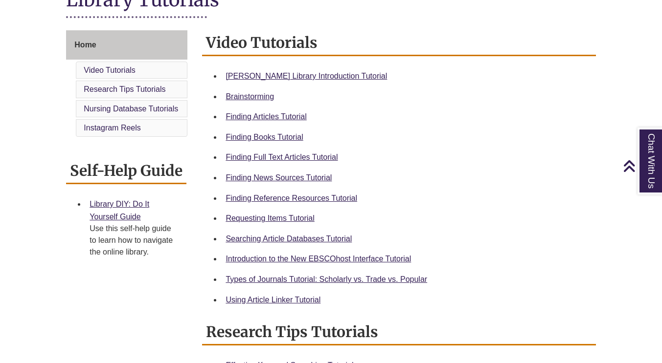
scroll to position [293, 0]
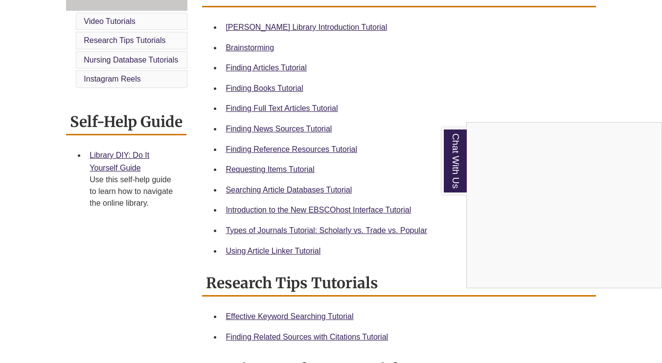
click at [288, 26] on div "Chat With Us" at bounding box center [331, 181] width 662 height 363
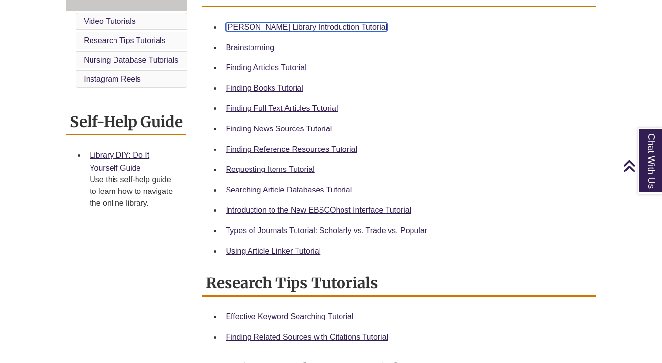
click at [288, 26] on link "[PERSON_NAME] Library Introduction Tutorial" at bounding box center [305, 27] width 161 height 8
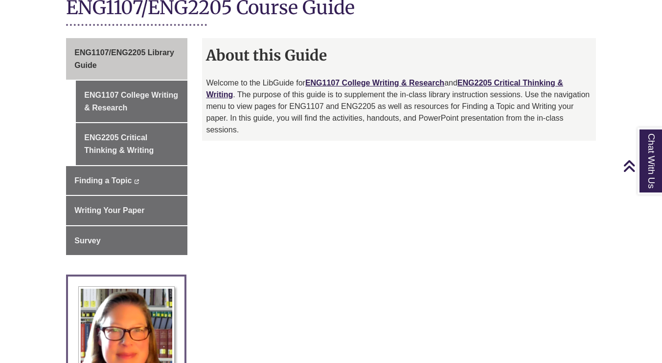
scroll to position [245, 0]
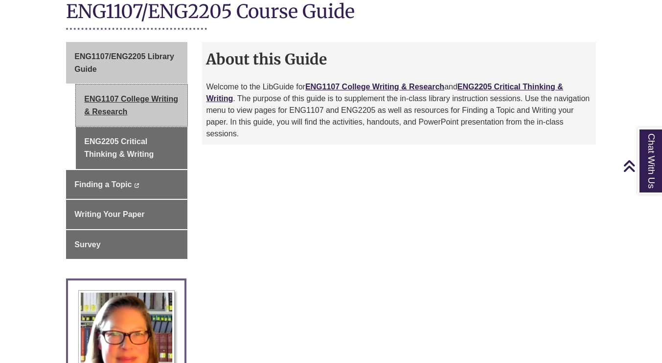
click at [139, 86] on link "ENG1107 College Writing & Research" at bounding box center [132, 106] width 112 height 42
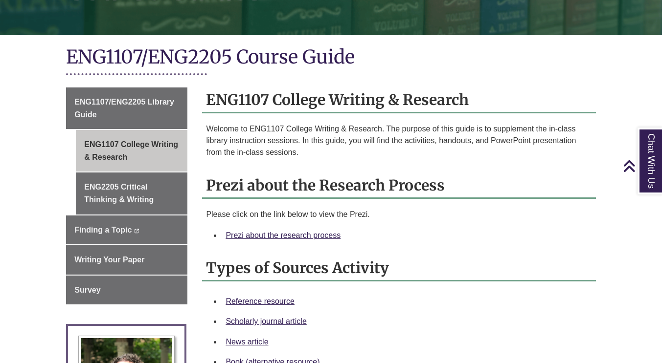
scroll to position [245, 0]
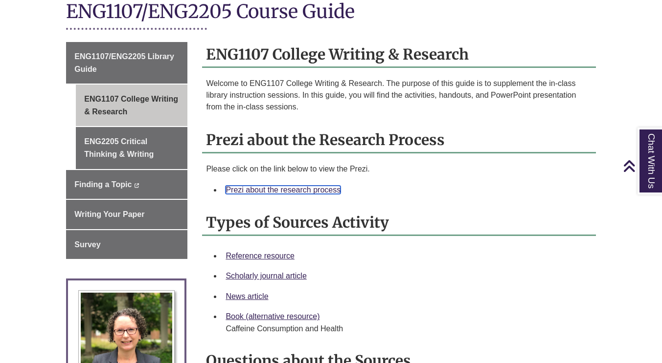
click at [262, 186] on link "Prezi about the research process" at bounding box center [282, 190] width 115 height 8
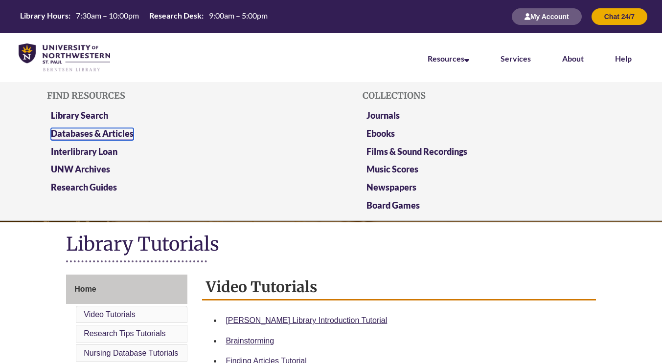
click at [113, 133] on link "Databases & Articles" at bounding box center [92, 134] width 83 height 12
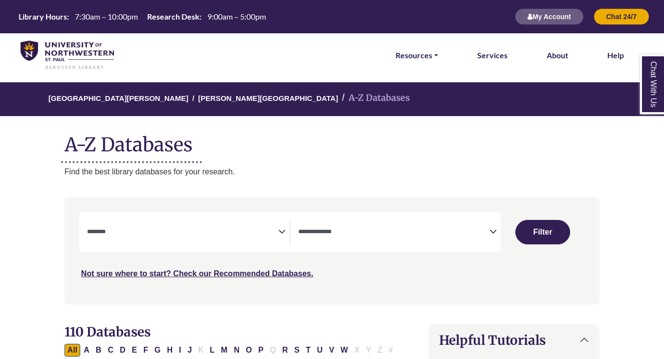
select select "Database Subject Filter"
click at [418, 238] on span "Search filters" at bounding box center [393, 231] width 191 height 25
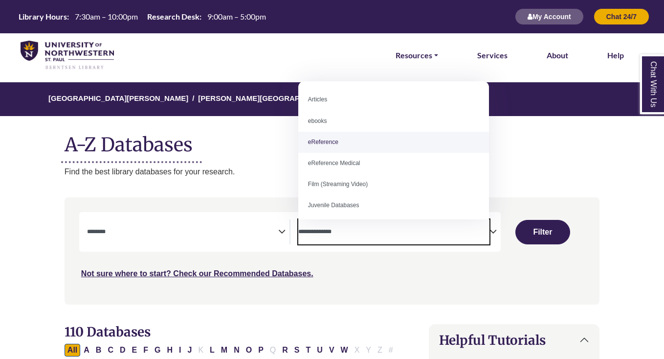
select select "*****"
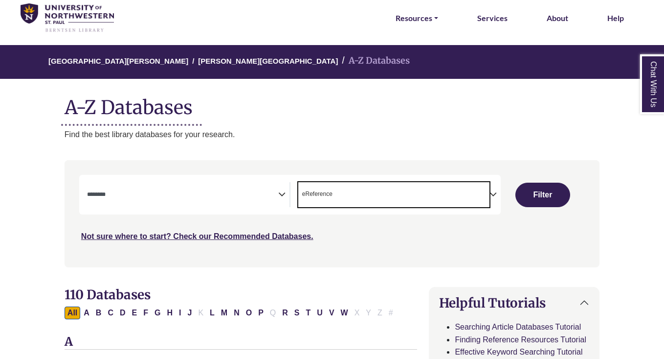
scroll to position [98, 0]
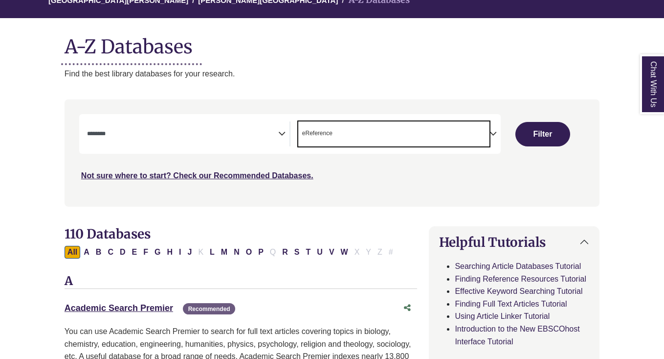
click at [263, 138] on textarea "Search" at bounding box center [182, 135] width 191 height 8
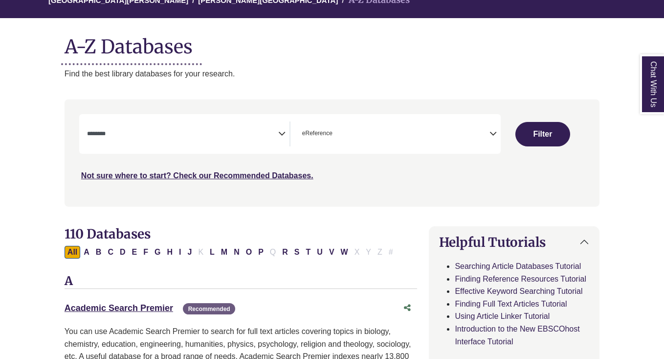
click at [411, 198] on div "Search filters" at bounding box center [331, 152] width 523 height 99
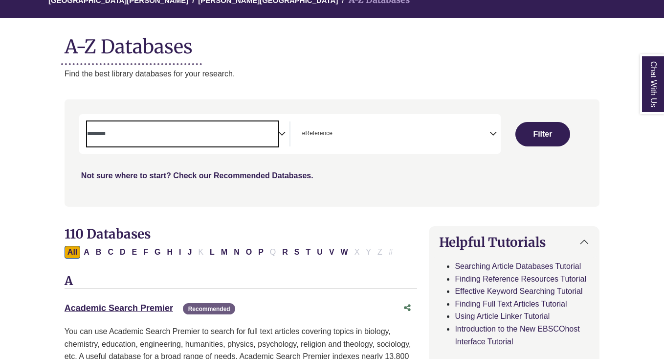
click at [226, 134] on textarea "Search" at bounding box center [182, 135] width 191 height 8
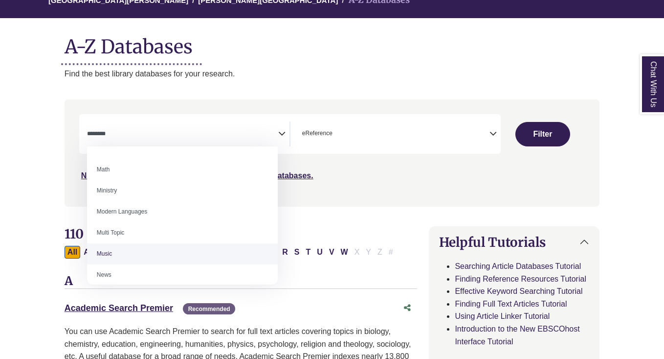
scroll to position [305, 0]
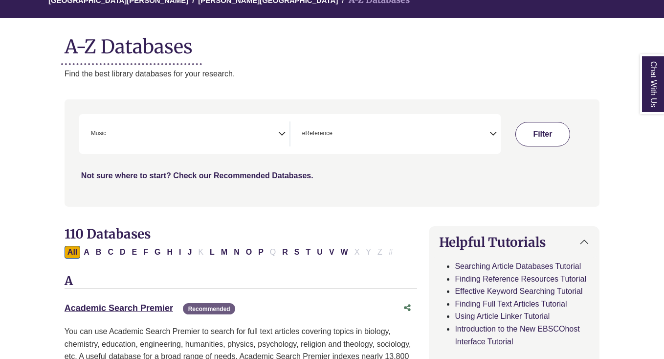
click at [544, 129] on button "Filter" at bounding box center [543, 134] width 54 height 24
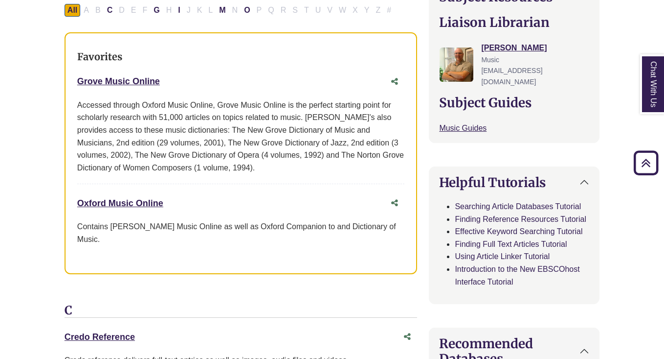
scroll to position [342, 0]
click at [118, 83] on link "Grove Music Online This link opens in a new window" at bounding box center [118, 82] width 83 height 10
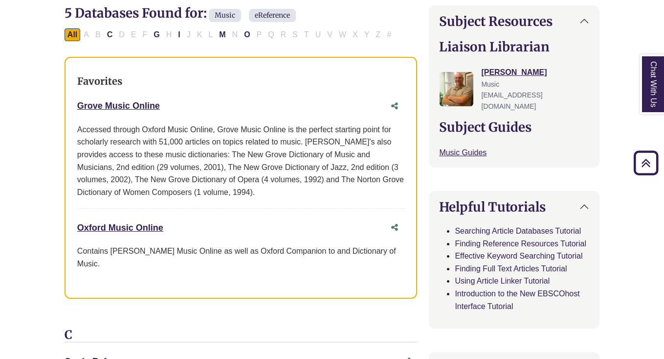
scroll to position [147, 0]
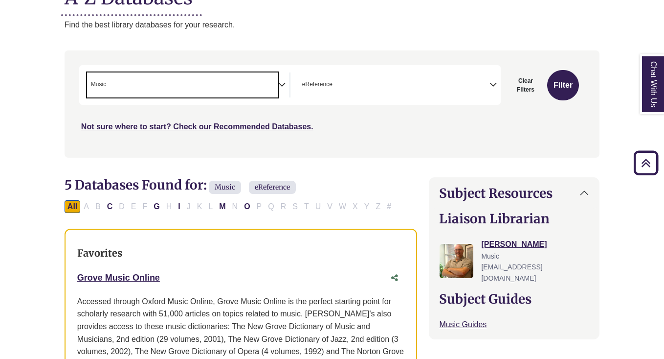
click at [221, 85] on span "× Music" at bounding box center [182, 84] width 191 height 25
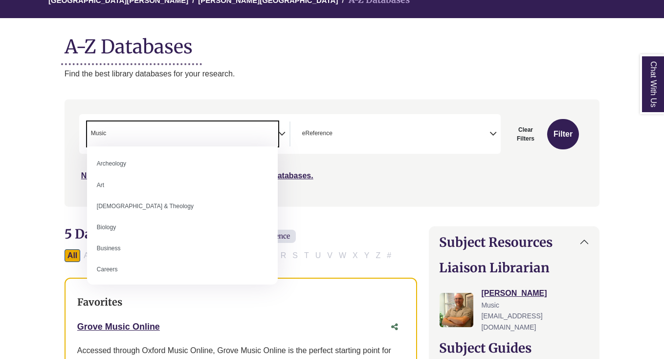
scroll to position [0, 0]
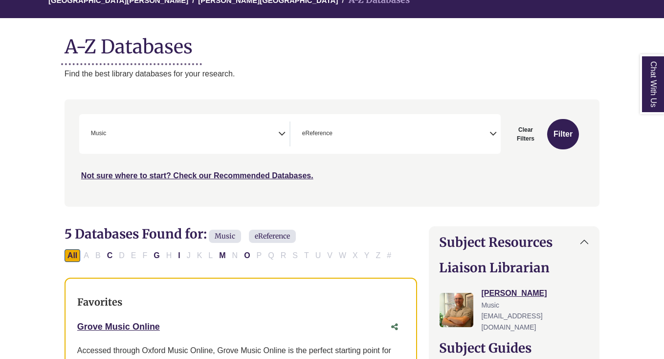
click at [356, 215] on div "**********" at bounding box center [332, 159] width 547 height 121
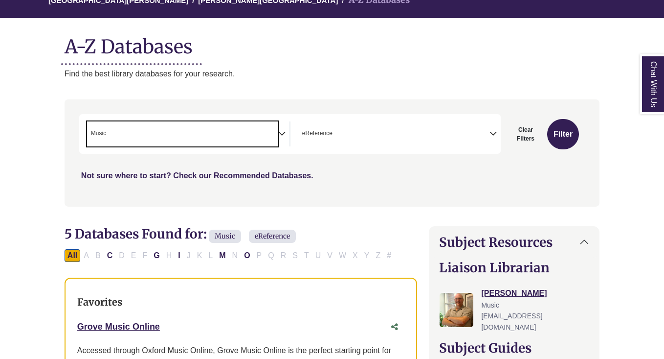
click at [274, 135] on span "× Music" at bounding box center [182, 133] width 191 height 25
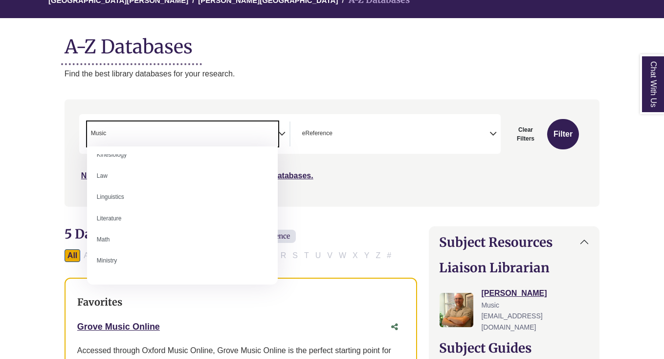
scroll to position [587, 0]
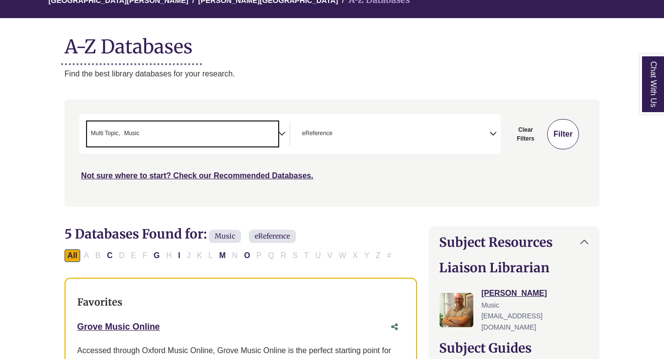
click at [562, 136] on button "Filter" at bounding box center [563, 134] width 32 height 30
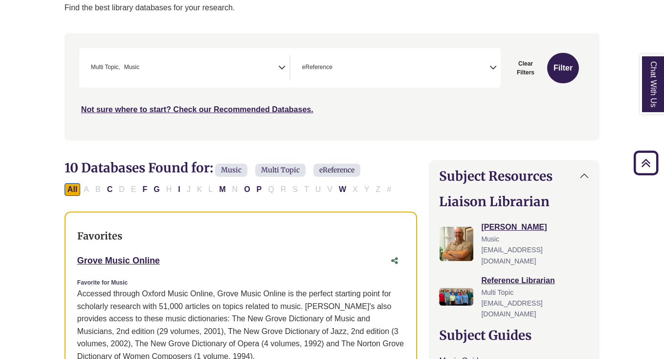
scroll to position [147, 0]
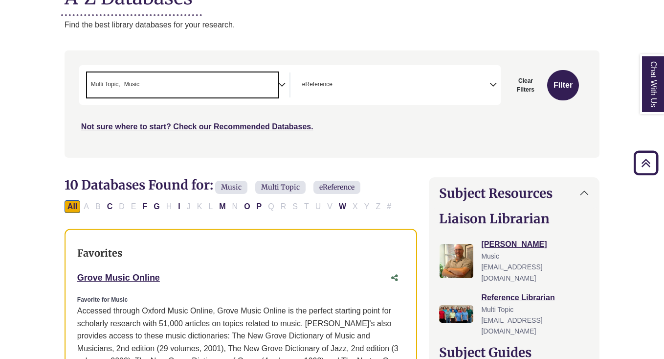
click at [253, 86] on span "× Multi Topic × Music" at bounding box center [182, 84] width 191 height 25
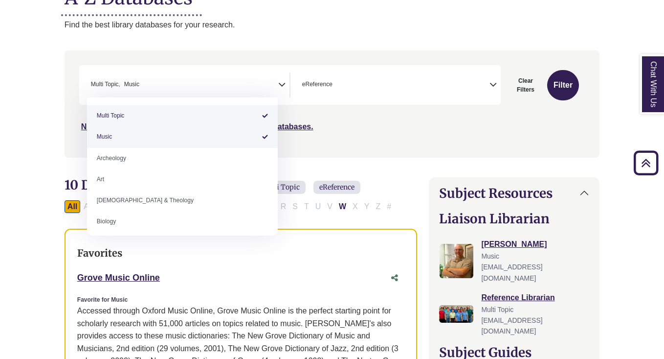
select select "*****"
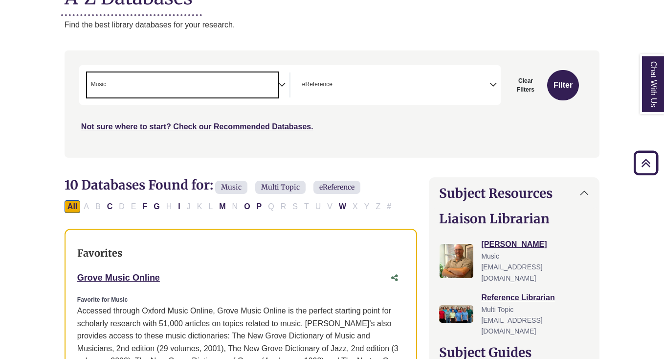
click at [235, 92] on span "× Music" at bounding box center [182, 84] width 191 height 25
click at [220, 85] on textarea "Search" at bounding box center [182, 86] width 191 height 8
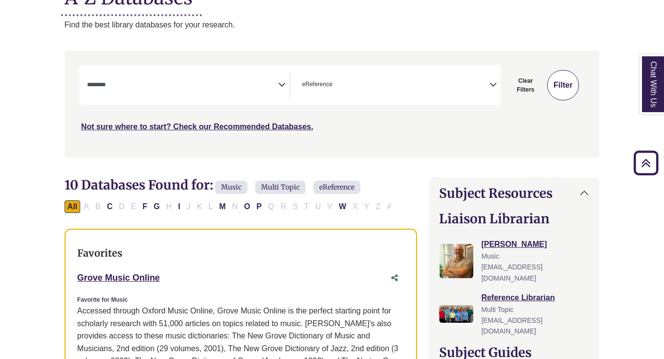
click at [560, 83] on button "Filter" at bounding box center [563, 85] width 32 height 30
select select "Database Subject Filter"
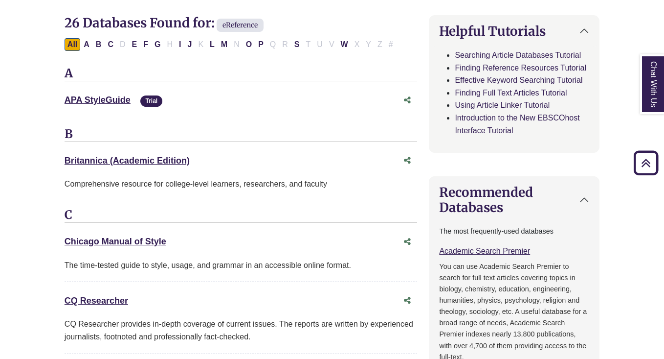
scroll to position [293, 0]
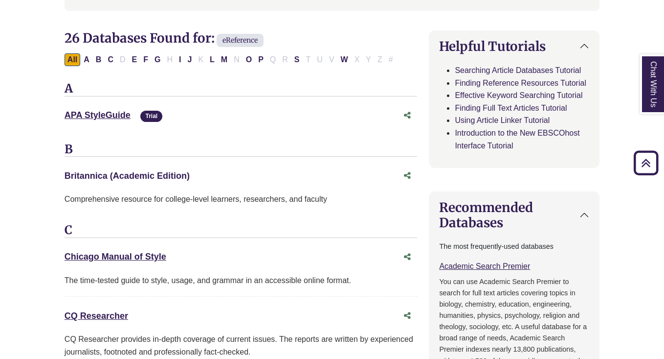
click at [156, 178] on link "Britannica (Academic Edition) This link opens in a new window" at bounding box center [127, 176] width 125 height 10
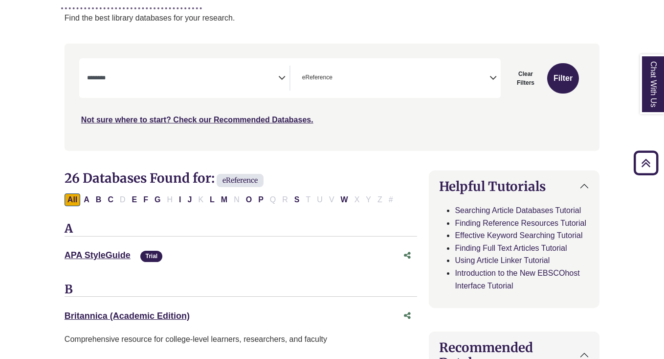
scroll to position [0, 0]
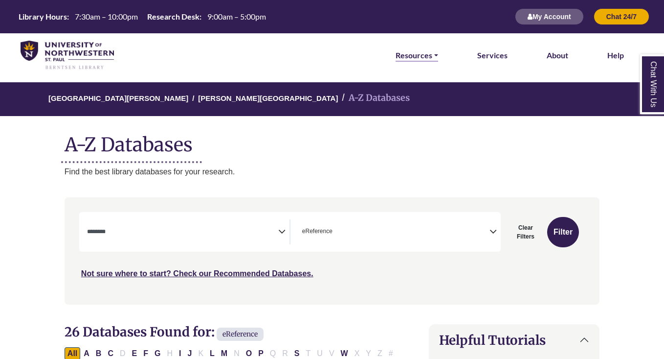
click at [432, 51] on link "Resources" at bounding box center [417, 55] width 43 height 13
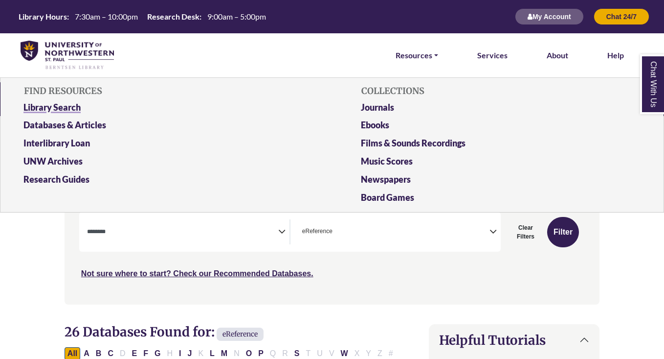
click at [106, 110] on link "Library Search" at bounding box center [163, 109] width 294 height 18
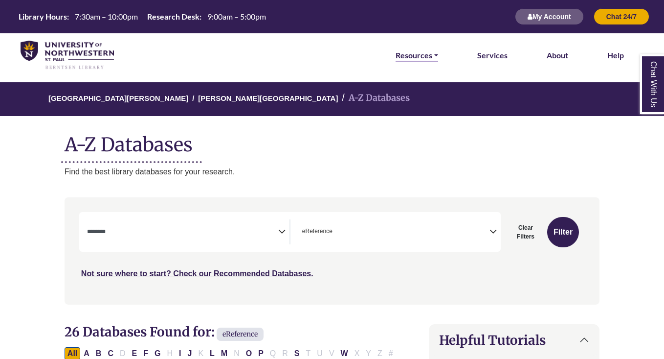
click at [424, 50] on link "Resources" at bounding box center [417, 55] width 43 height 13
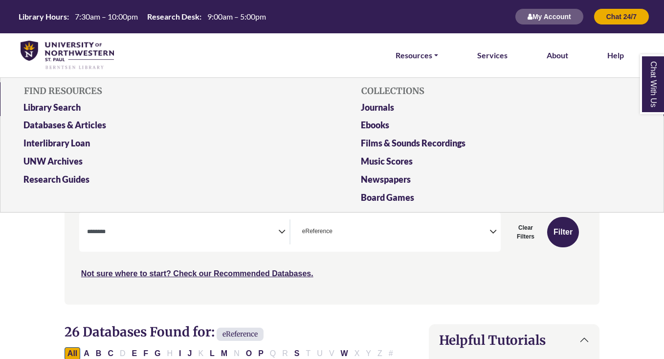
click at [85, 51] on img at bounding box center [67, 56] width 93 height 30
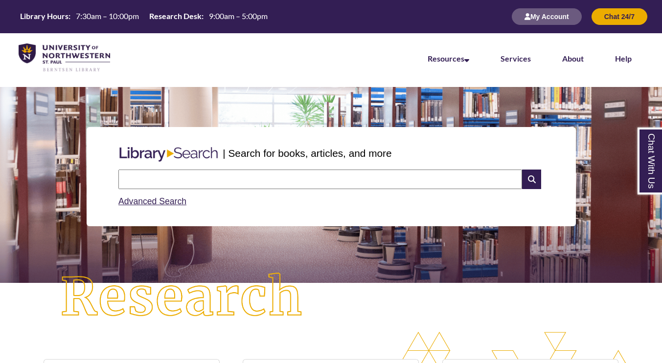
click at [216, 178] on input "text" at bounding box center [320, 180] width 404 height 20
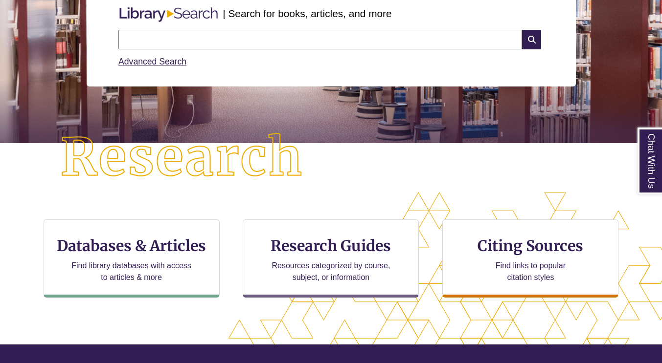
scroll to position [147, 0]
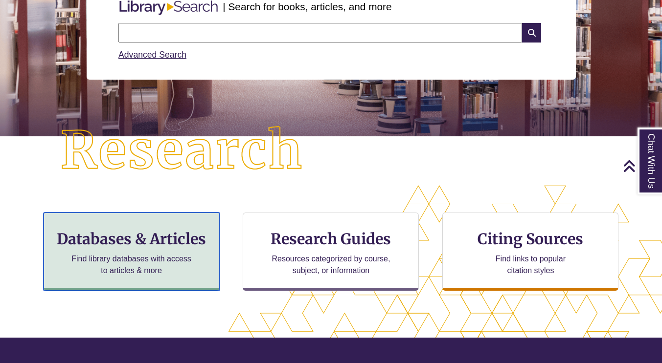
click at [203, 220] on div "Databases & Articles Find library databases with access to articles & more" at bounding box center [132, 252] width 176 height 78
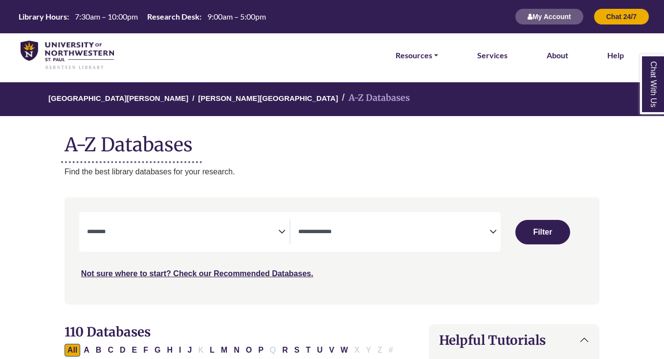
select select "Database Subject Filter"
click at [343, 232] on textarea "Search" at bounding box center [393, 232] width 191 height 8
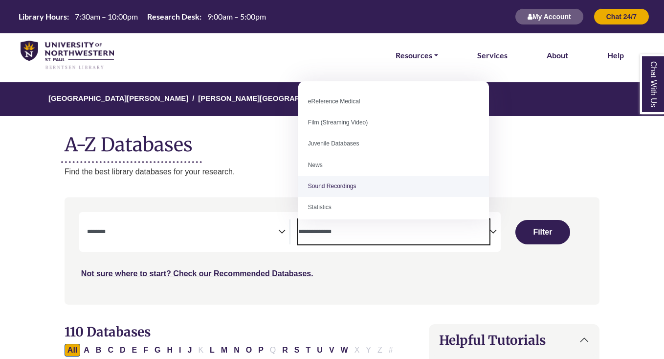
scroll to position [67, 0]
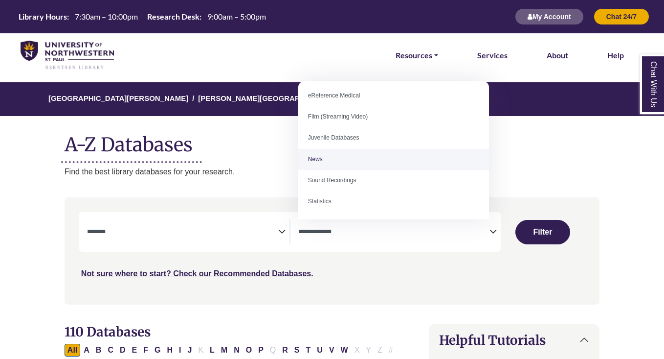
select select "*****"
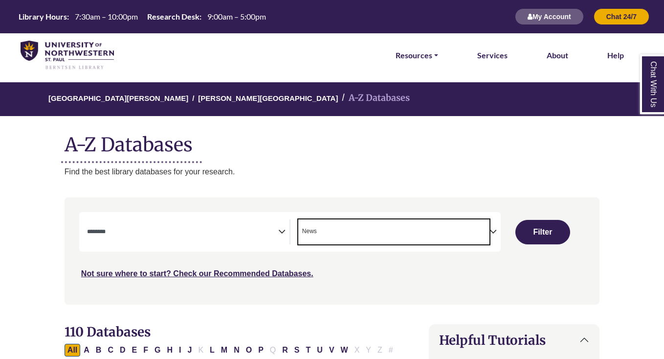
scroll to position [49, 0]
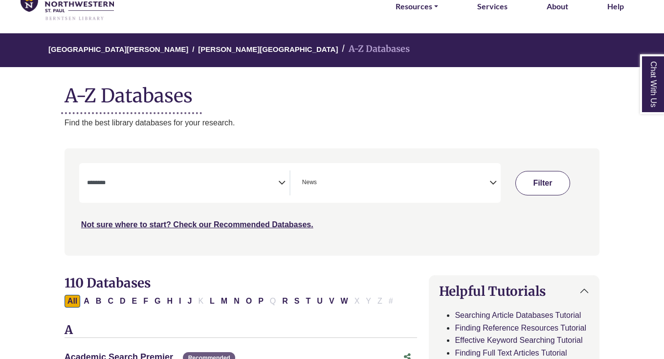
click at [534, 187] on button "Filter" at bounding box center [543, 183] width 54 height 24
select select "Database Subject Filter"
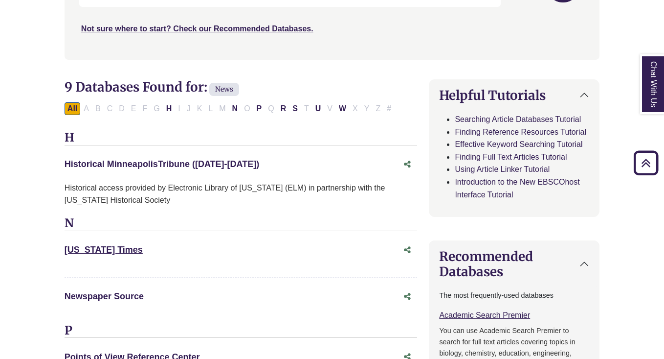
scroll to position [293, 0]
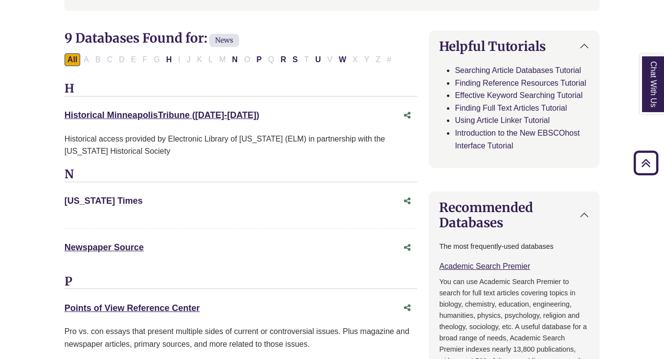
click at [122, 204] on link "New York Times This link opens in a new window" at bounding box center [104, 201] width 78 height 10
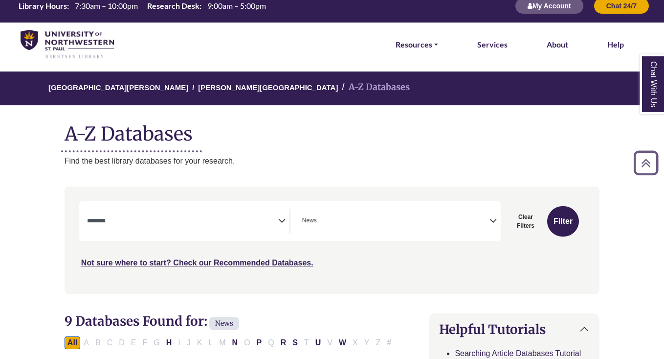
scroll to position [0, 0]
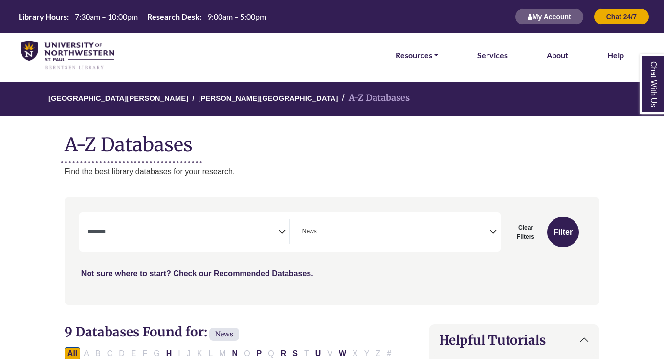
click at [97, 51] on img at bounding box center [67, 56] width 93 height 30
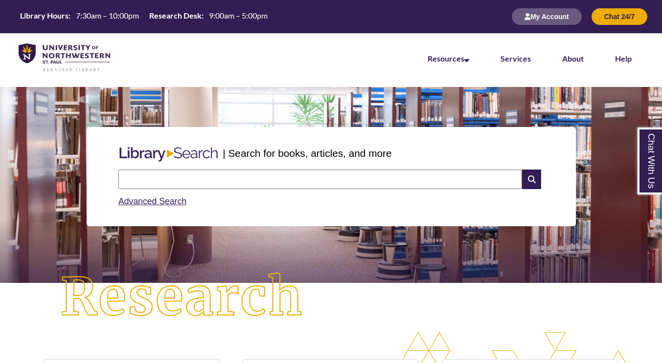
click at [219, 176] on input "text" at bounding box center [320, 180] width 404 height 20
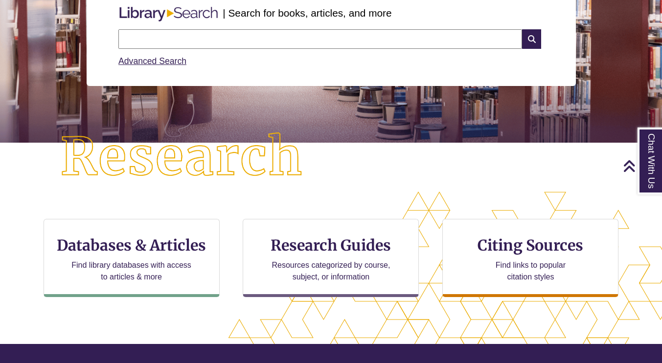
scroll to position [98, 0]
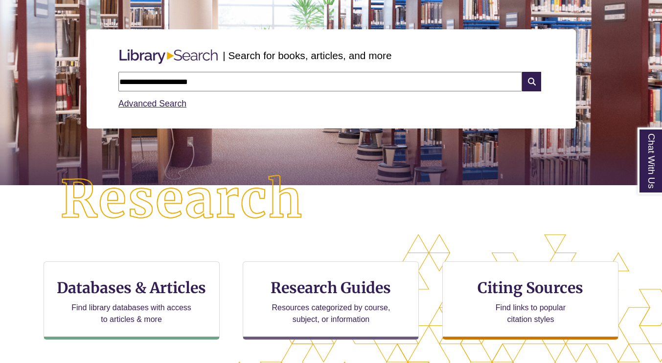
click at [242, 85] on input "**********" at bounding box center [320, 82] width 404 height 20
type input "**********"
